Goal: Entertainment & Leisure: Consume media (video, audio)

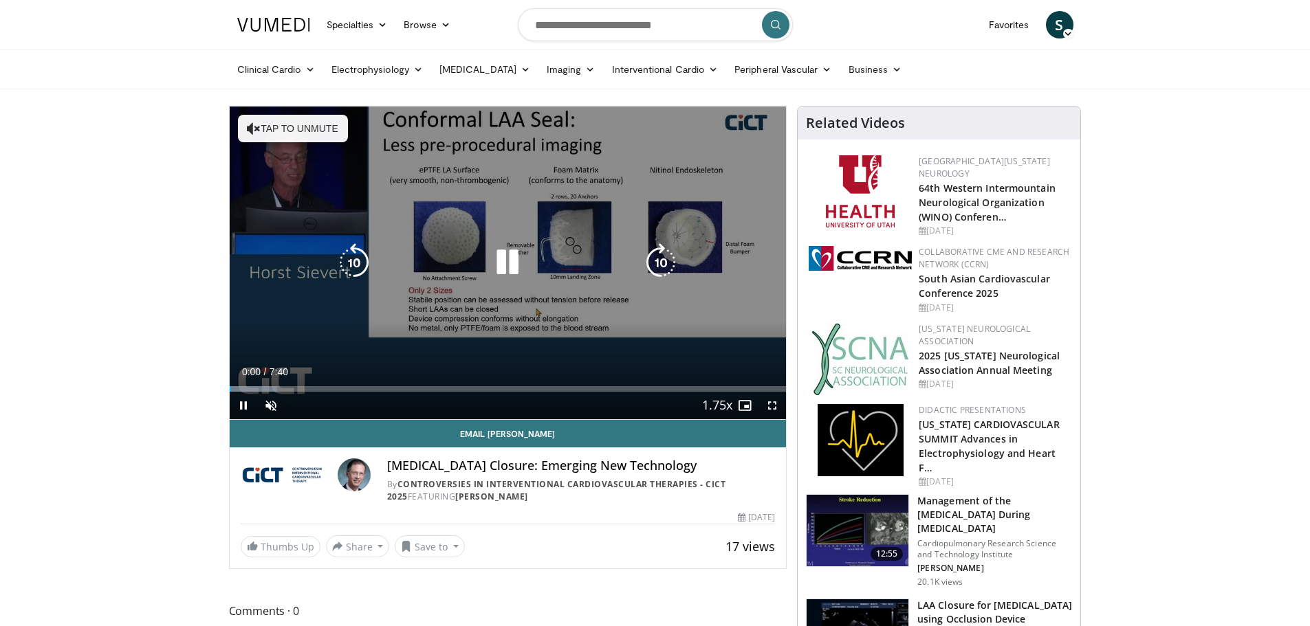
click at [512, 264] on icon "Video Player" at bounding box center [507, 262] width 39 height 39
click at [502, 261] on icon "Video Player" at bounding box center [507, 262] width 39 height 39
click at [273, 415] on span "Video Player" at bounding box center [271, 406] width 28 height 28
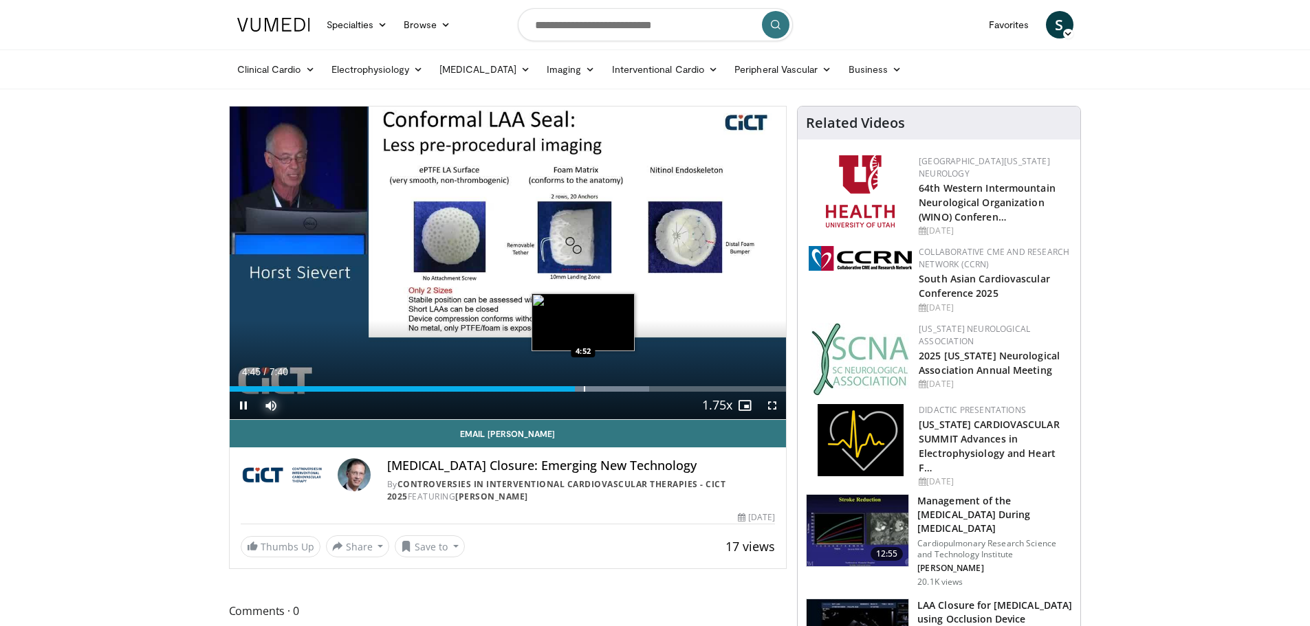
click at [584, 388] on div "Loaded : 75.46% 4:45 4:52" at bounding box center [508, 389] width 557 height 6
click at [639, 388] on div "Loaded : 86.24% 5:37 5:39" at bounding box center [508, 389] width 557 height 6
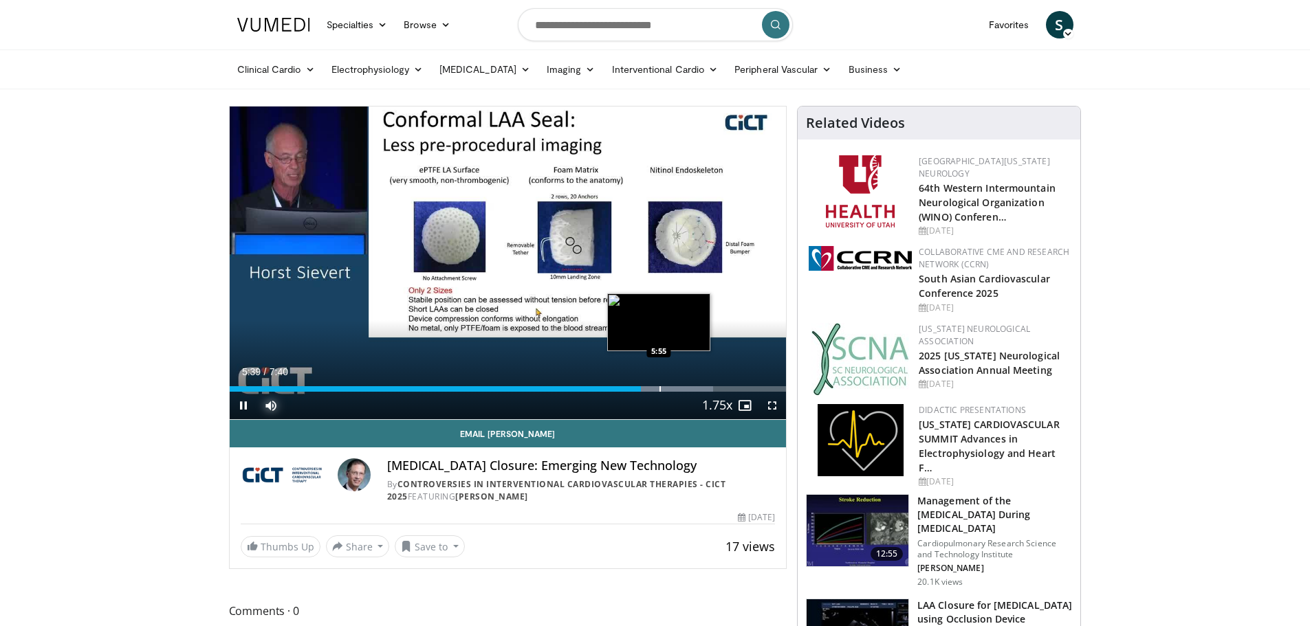
click at [661, 386] on div "Progress Bar" at bounding box center [659, 389] width 1 height 6
click at [694, 386] on div "Progress Bar" at bounding box center [657, 389] width 112 height 6
click at [707, 388] on div "Progress Bar" at bounding box center [714, 389] width 109 height 6
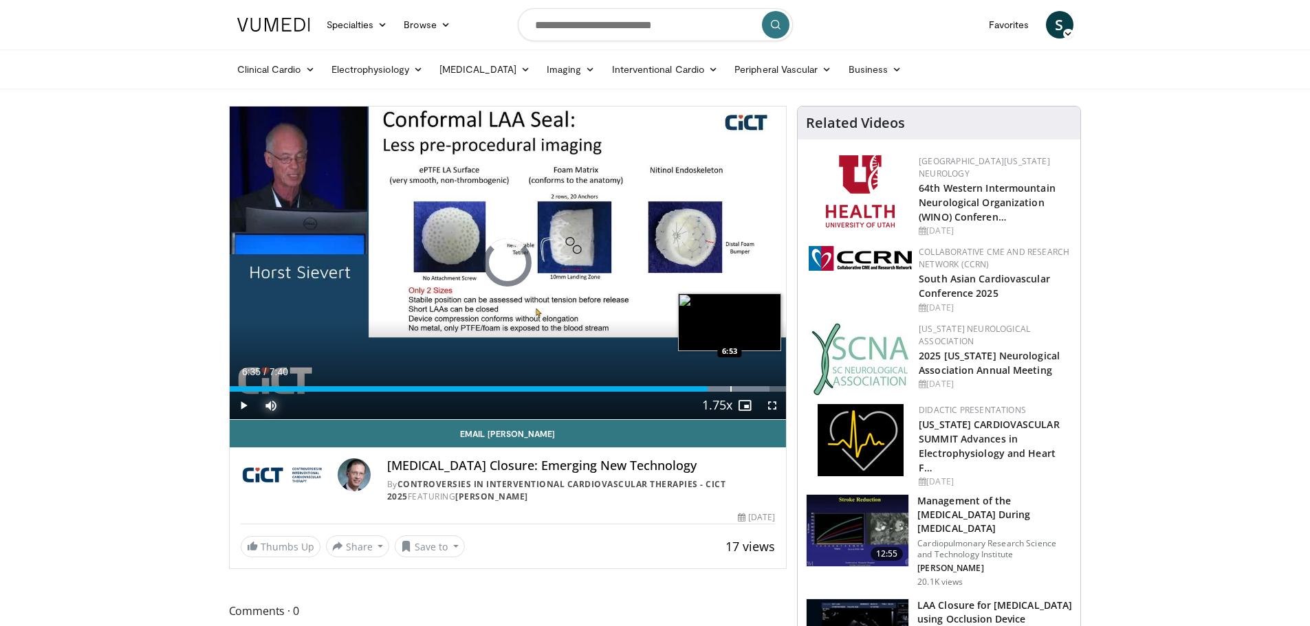
click at [729, 388] on div "Progress Bar" at bounding box center [720, 389] width 97 height 6
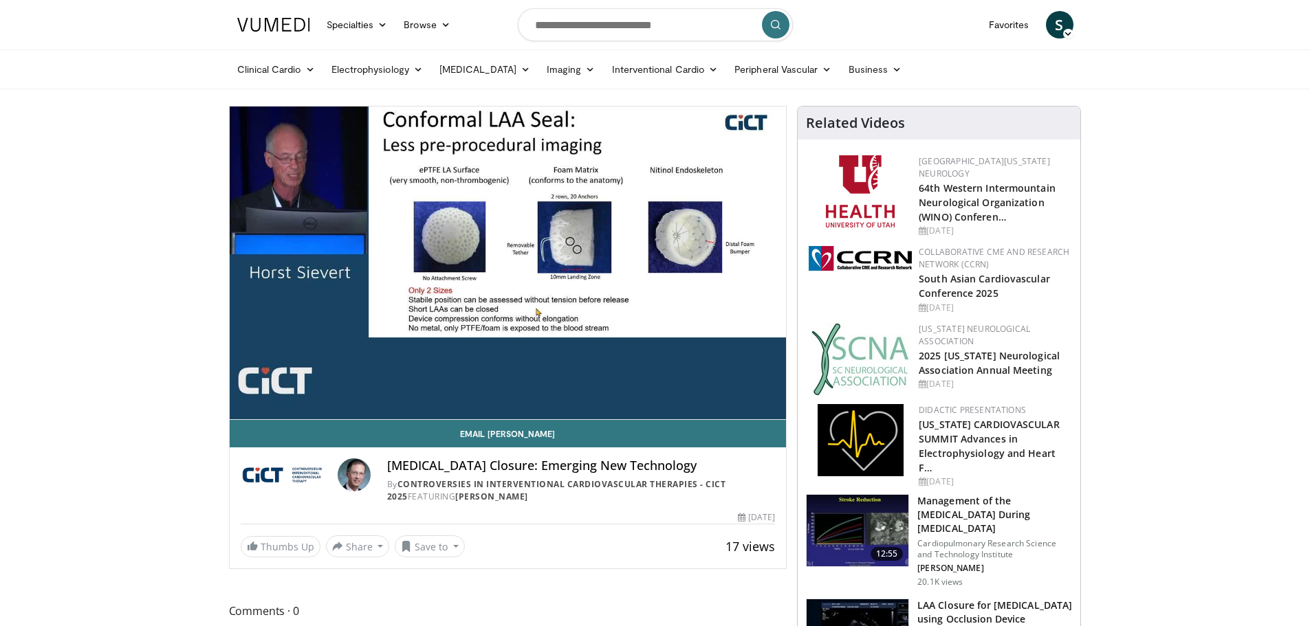
click at [754, 384] on video-js "**********" at bounding box center [508, 264] width 557 height 314
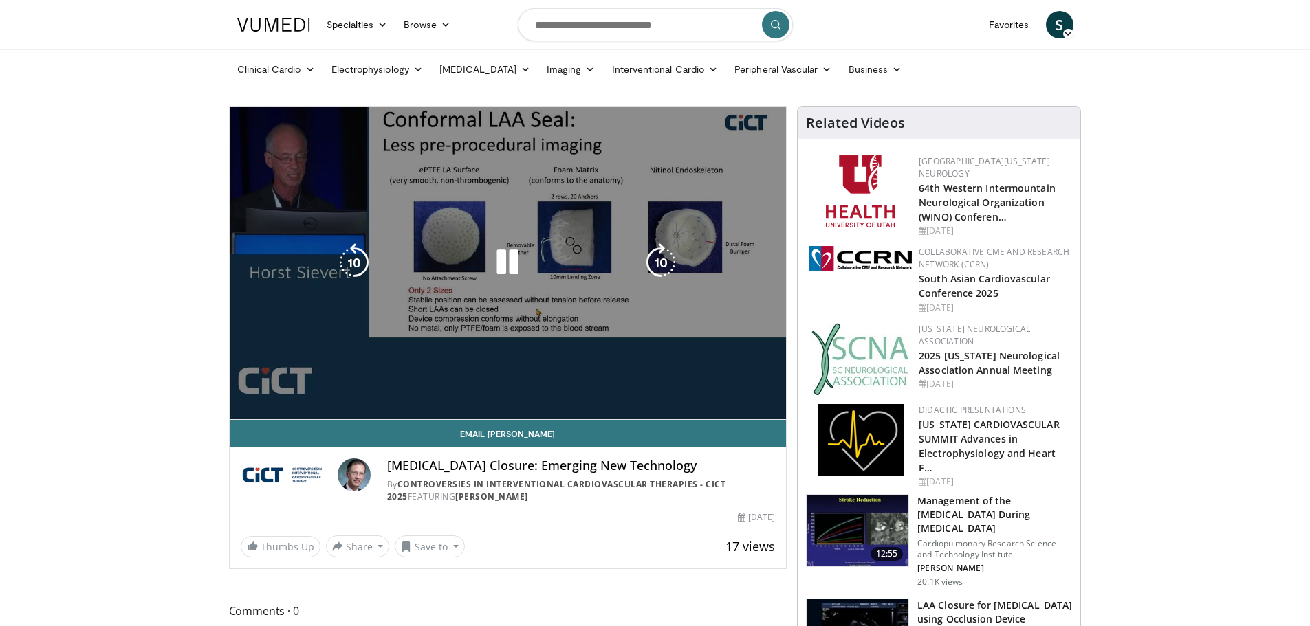
click at [727, 372] on div "10 seconds Tap to unmute" at bounding box center [508, 263] width 557 height 313
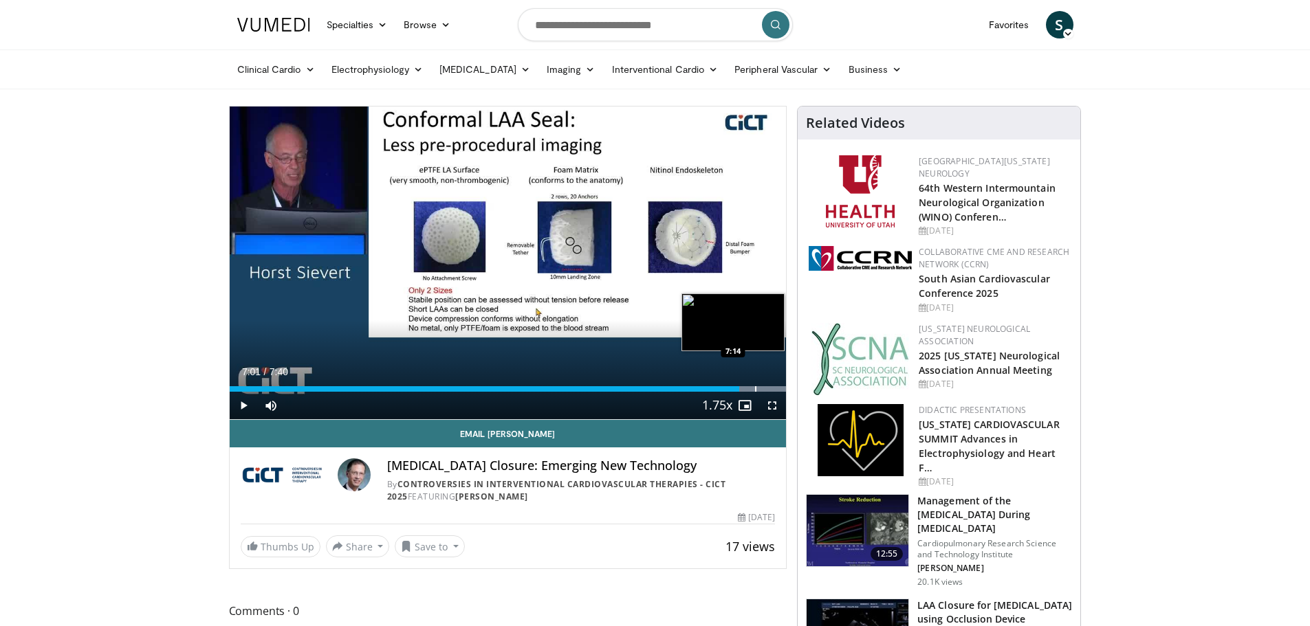
click at [755, 387] on div "Progress Bar" at bounding box center [755, 389] width 1 height 6
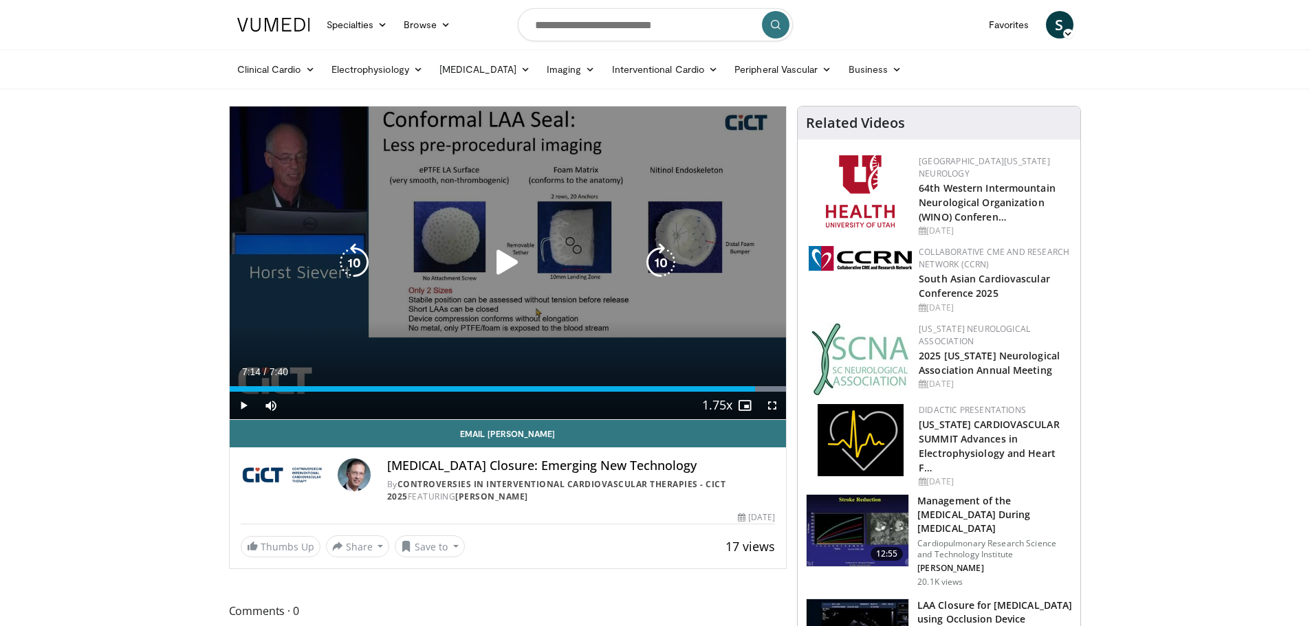
click at [666, 362] on div "10 seconds Tap to unmute" at bounding box center [508, 263] width 557 height 313
click at [403, 377] on video-js "**********" at bounding box center [508, 264] width 557 height 314
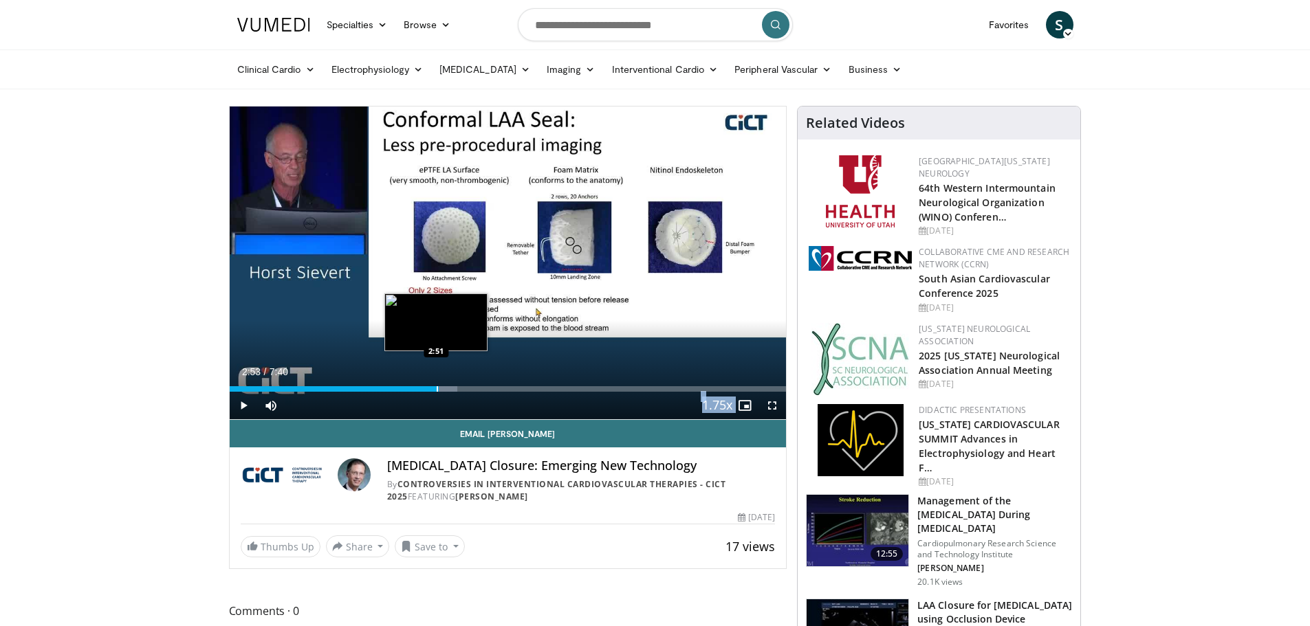
click at [439, 385] on div "Loaded : 40.96% 2:53 2:51" at bounding box center [508, 385] width 557 height 13
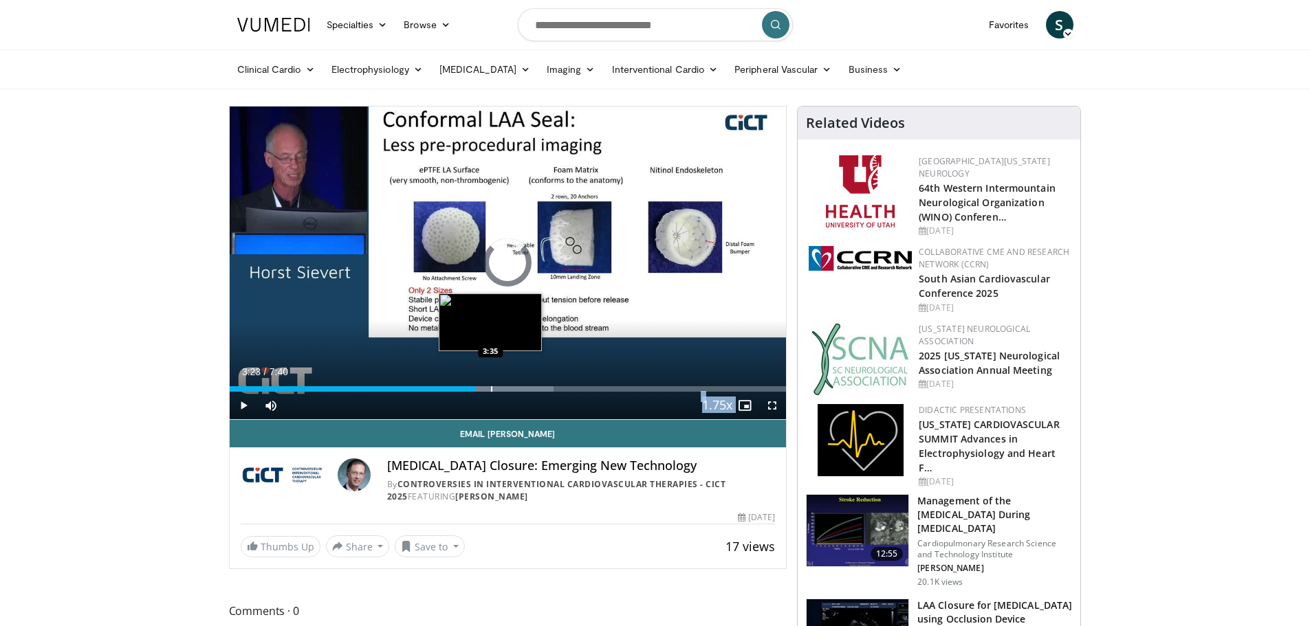
click at [490, 391] on div "Loaded : 58.20% 3:23 3:35" at bounding box center [508, 389] width 557 height 6
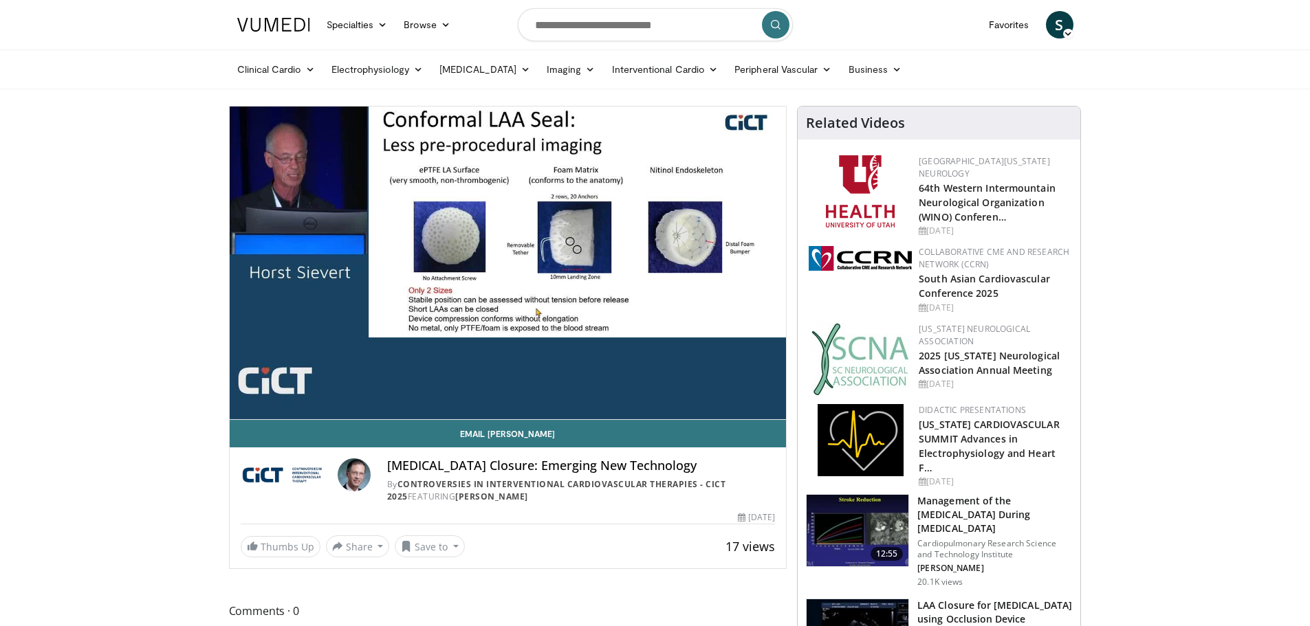
click at [503, 388] on div "10 seconds Tap to unmute" at bounding box center [508, 263] width 557 height 313
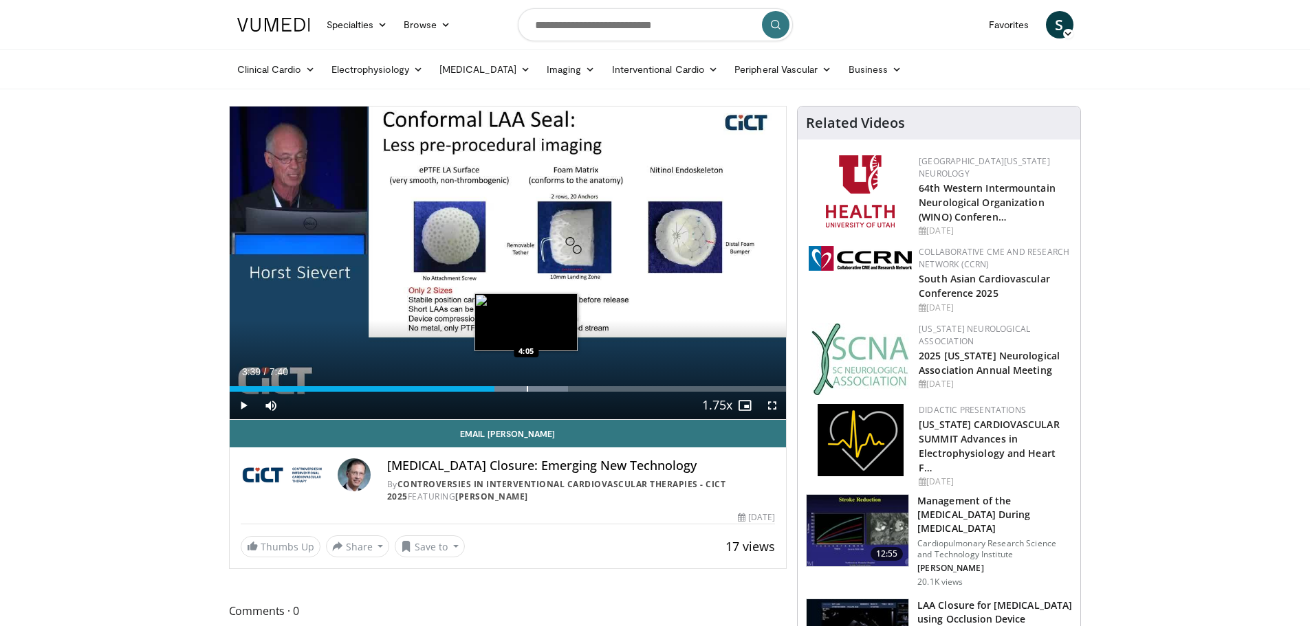
click at [527, 388] on div "Progress Bar" at bounding box center [527, 389] width 1 height 6
click at [552, 386] on div "Loaded : 62.51% 4:06 4:25" at bounding box center [508, 385] width 557 height 13
click at [547, 386] on div "Loaded : 71.13% 4:27 4:19" at bounding box center [508, 385] width 557 height 13
click at [514, 391] on div "4:23" at bounding box center [389, 389] width 318 height 6
click at [600, 391] on div "Loaded : 56.04% 3:55 3:55" at bounding box center [508, 389] width 557 height 6
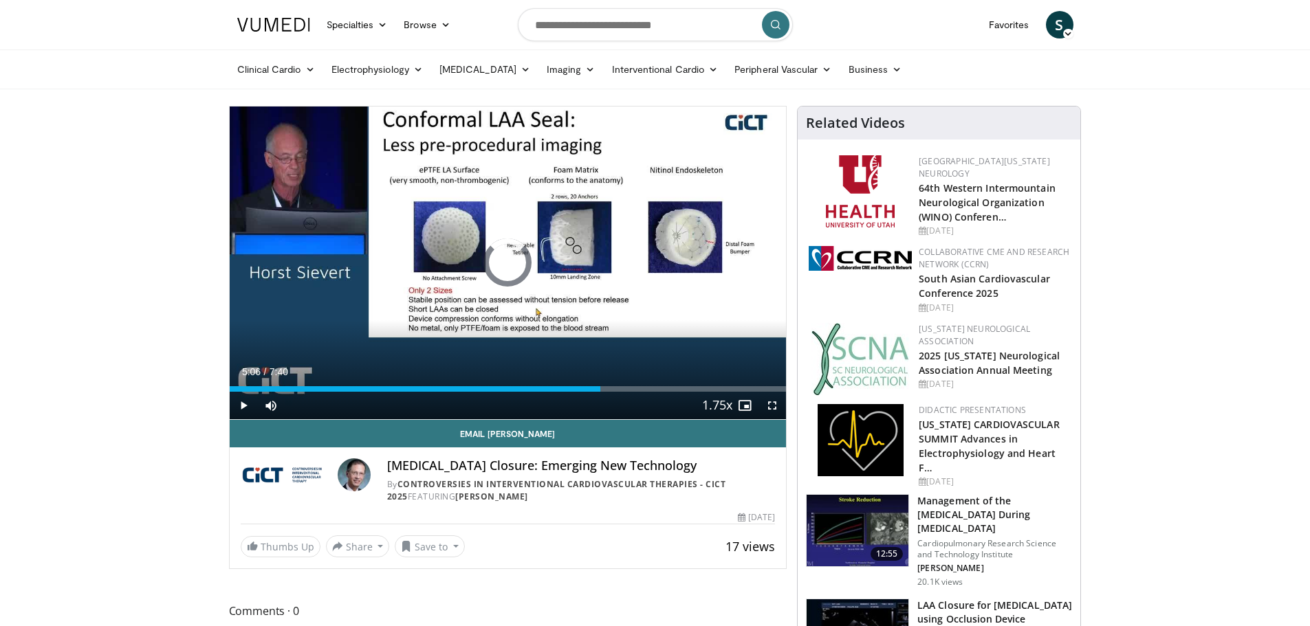
click at [553, 393] on div "Current Time 5:06 / Duration 7:40 Play Skip Backward Skip Forward Mute Loaded :…" at bounding box center [508, 406] width 557 height 28
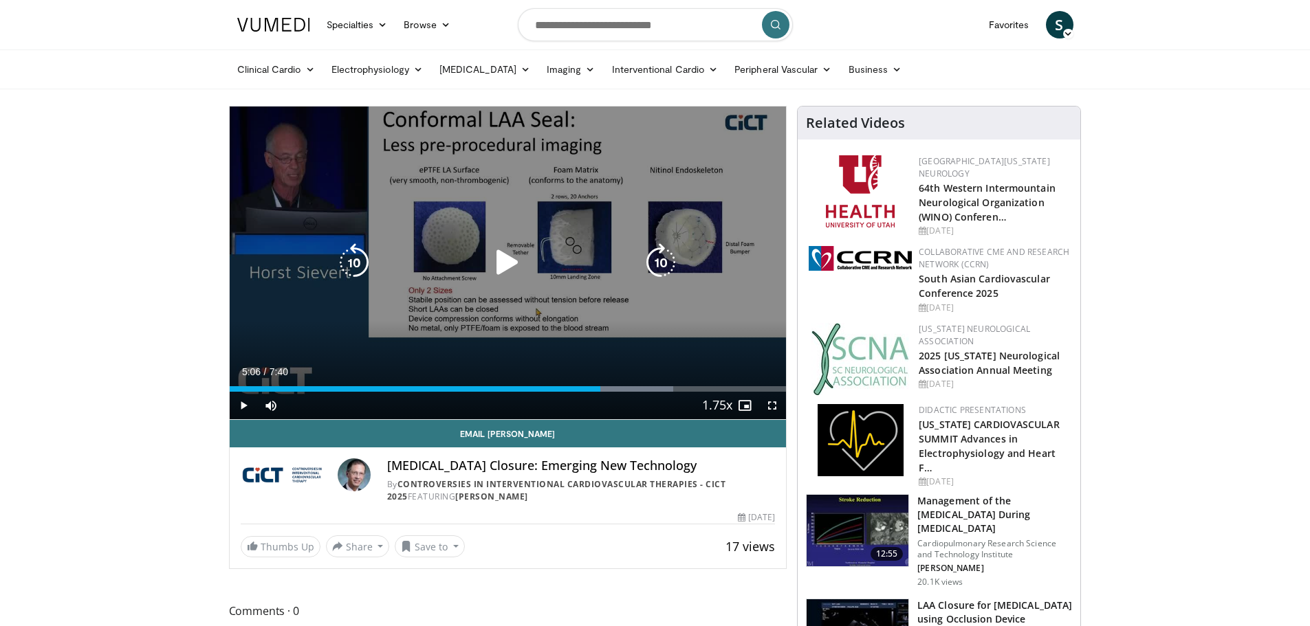
click at [511, 267] on icon "Video Player" at bounding box center [507, 262] width 39 height 39
click at [652, 385] on div "Loaded : 81.91% 5:11 5:38" at bounding box center [508, 385] width 557 height 13
click at [595, 383] on div "Loaded : 90.53% 5:53 5:02" at bounding box center [508, 385] width 557 height 13
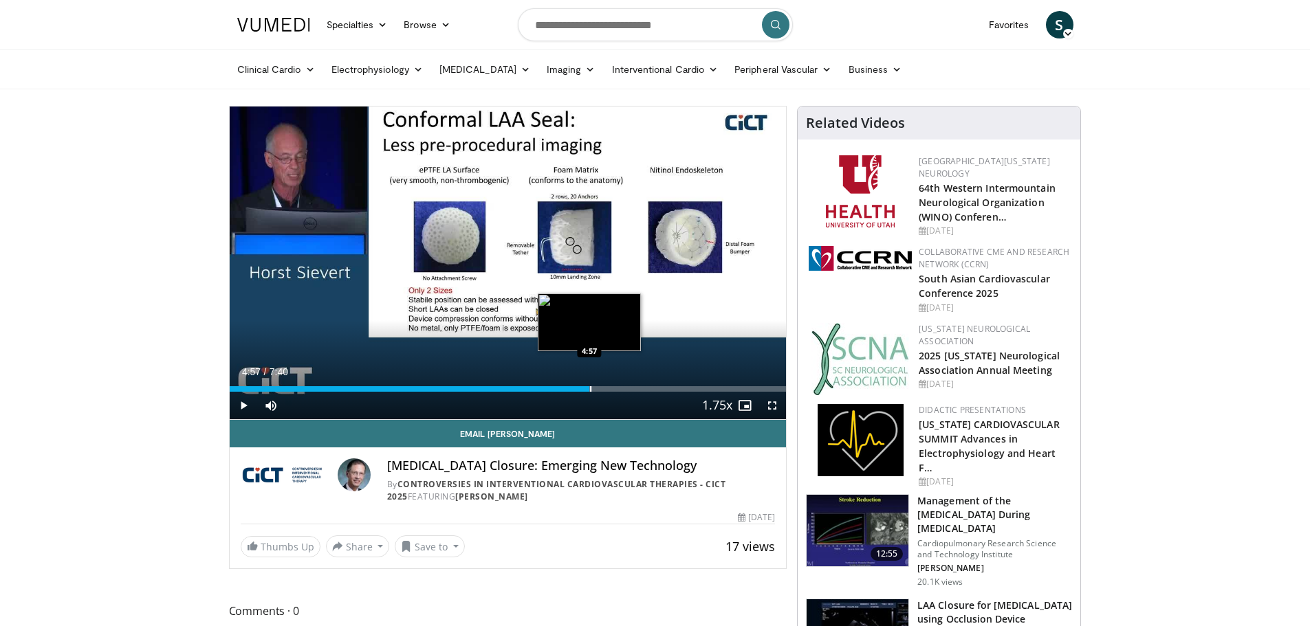
click at [589, 388] on div "4:57" at bounding box center [410, 389] width 360 height 6
click at [575, 390] on div "4:58" at bounding box center [410, 389] width 361 height 6
click at [601, 388] on div "Progress Bar" at bounding box center [608, 389] width 81 height 6
click at [624, 387] on div "Progress Bar" at bounding box center [608, 389] width 81 height 6
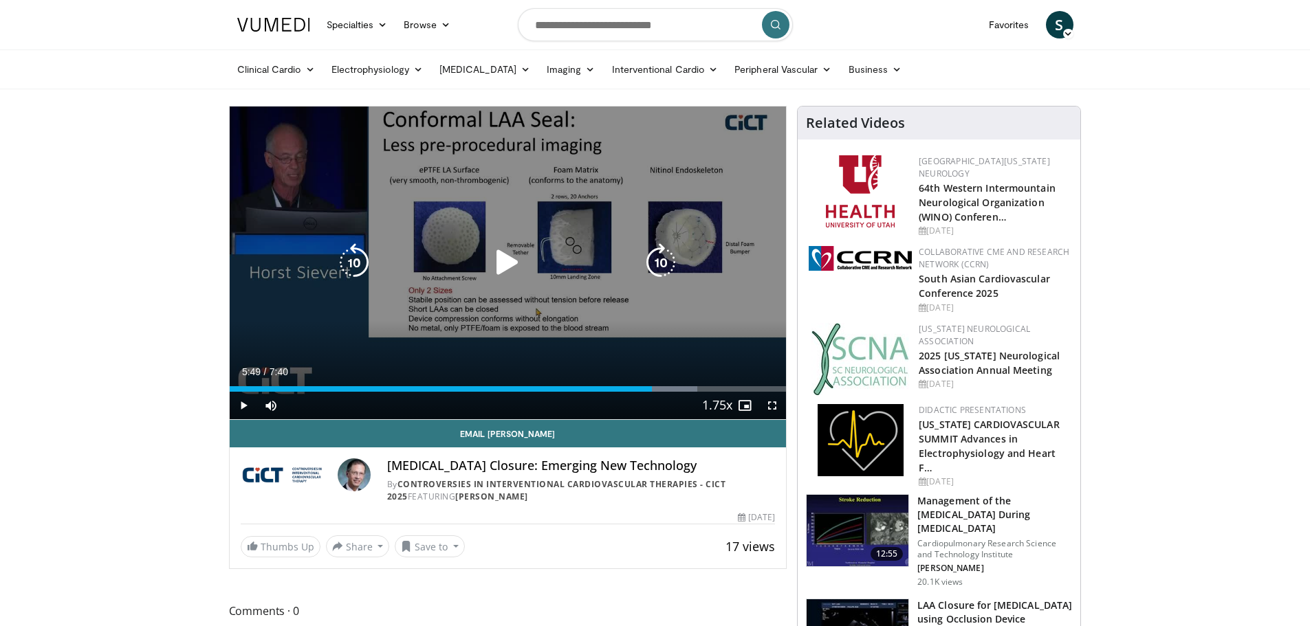
click at [652, 386] on div "Loaded : 84.07% 5:49 5:34" at bounding box center [508, 385] width 557 height 13
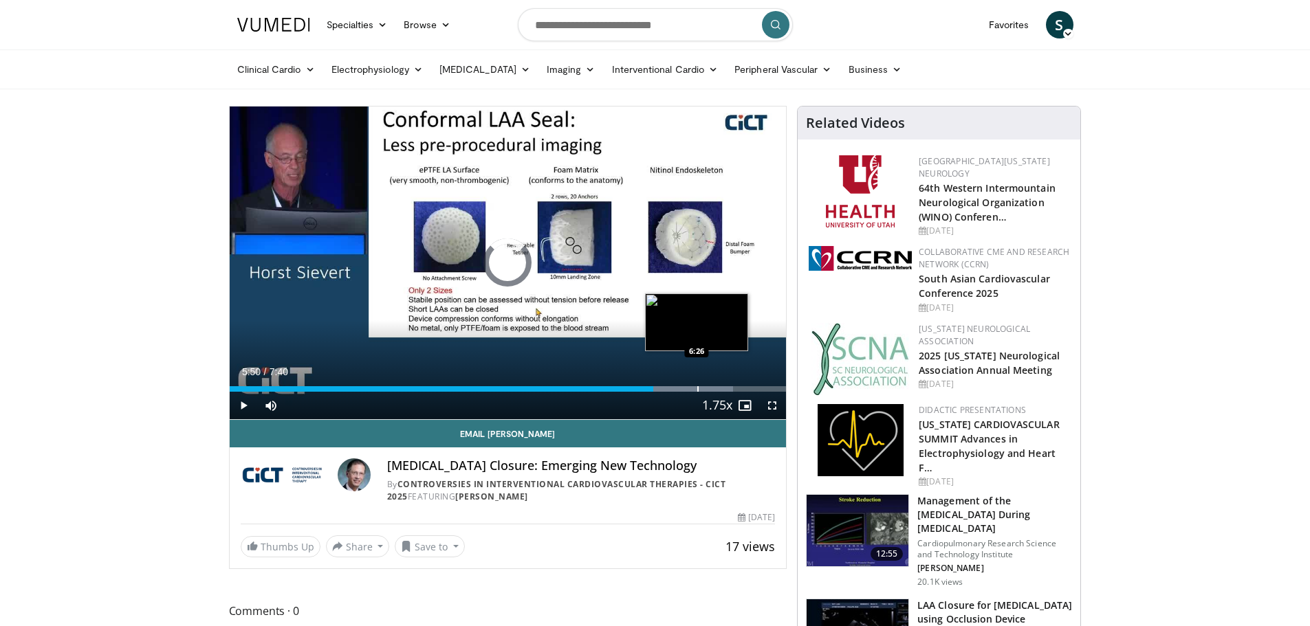
click at [696, 383] on div "Loaded : 90.53% 5:50 6:26" at bounding box center [508, 385] width 557 height 13
